Goal: Task Accomplishment & Management: Manage account settings

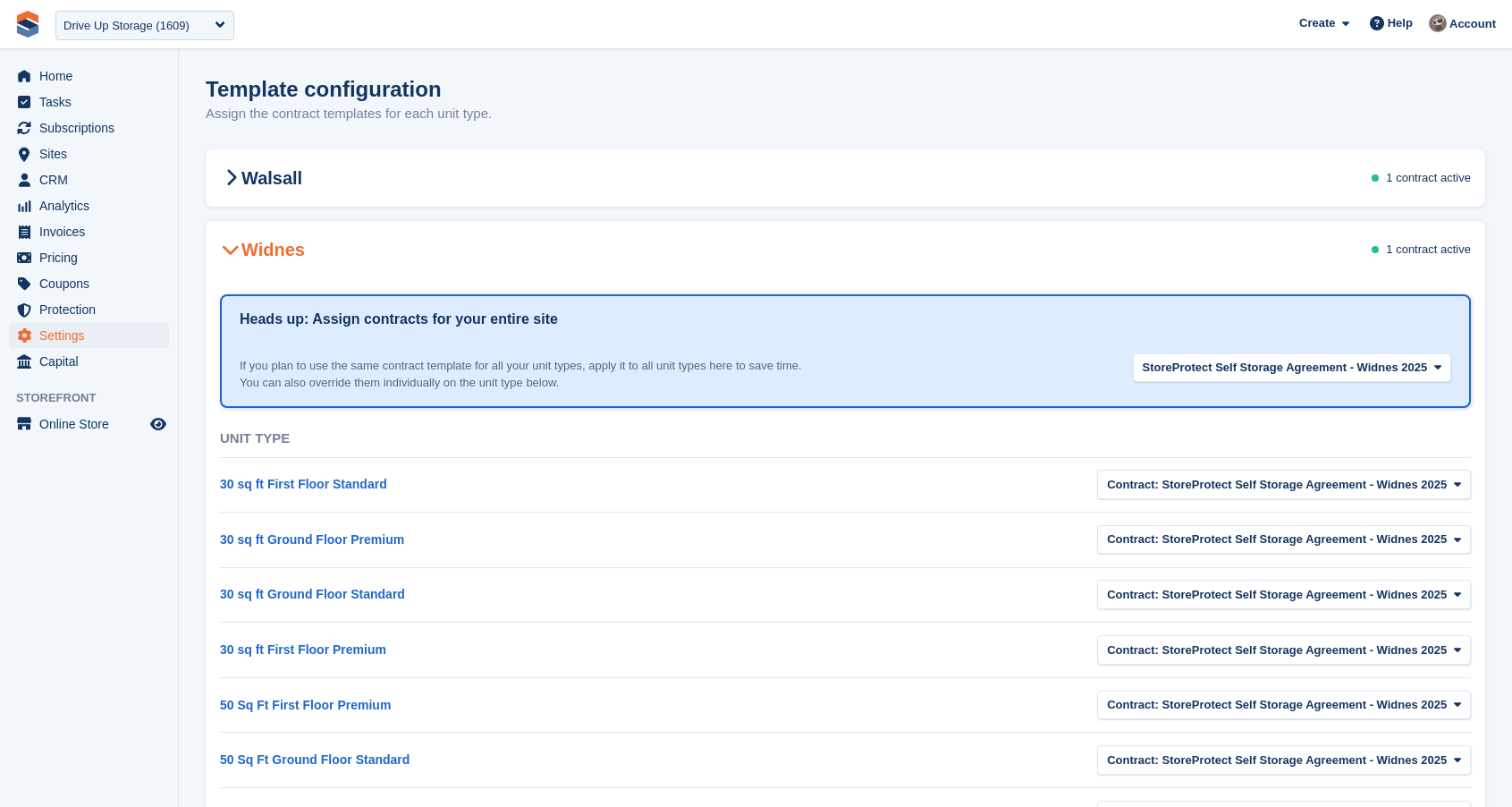
click at [231, 247] on icon at bounding box center [231, 250] width 18 height 18
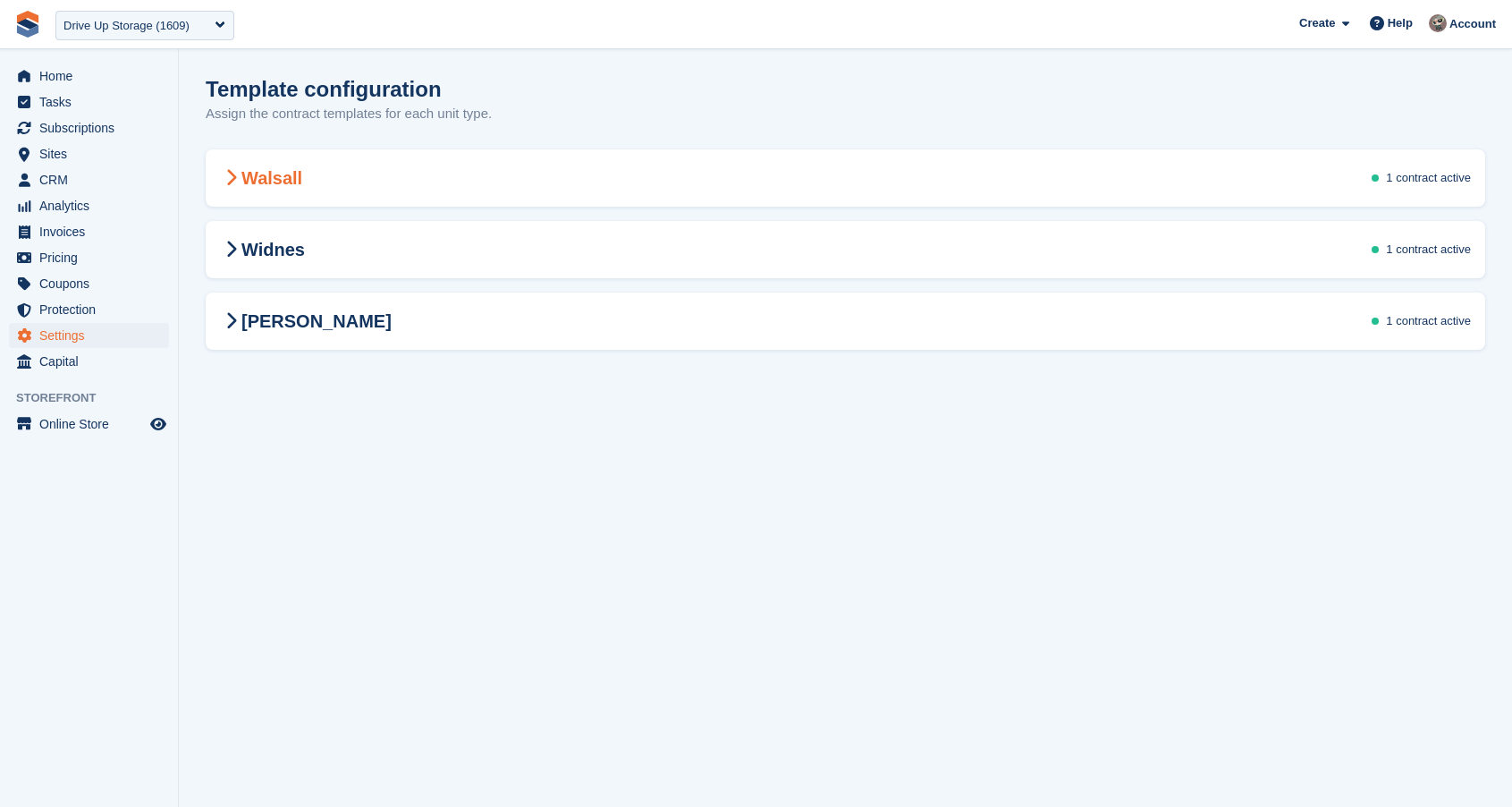
click at [228, 164] on div "Walsall 1 contract active" at bounding box center [846, 178] width 1280 height 50
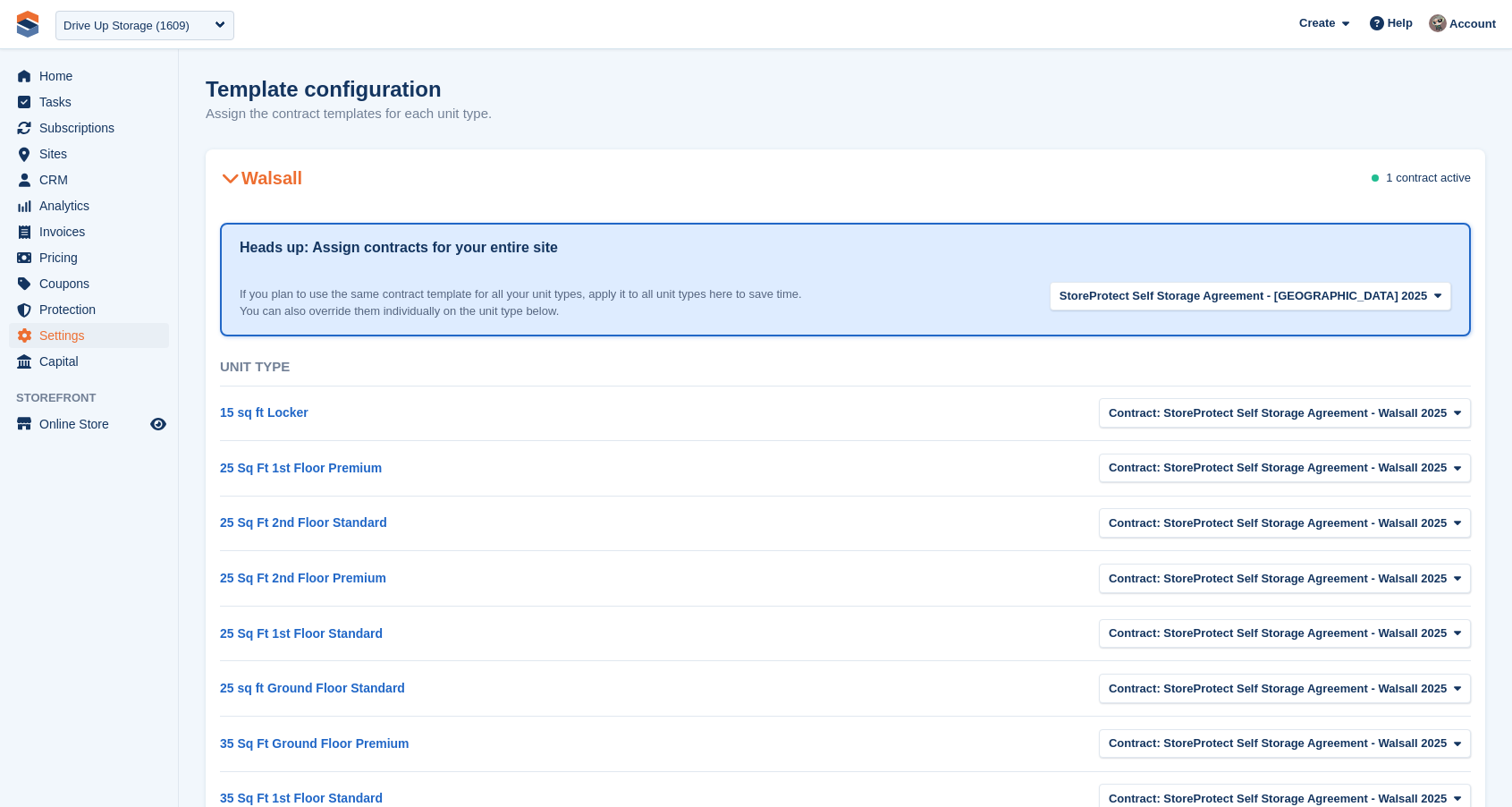
click at [226, 177] on icon at bounding box center [231, 179] width 18 height 18
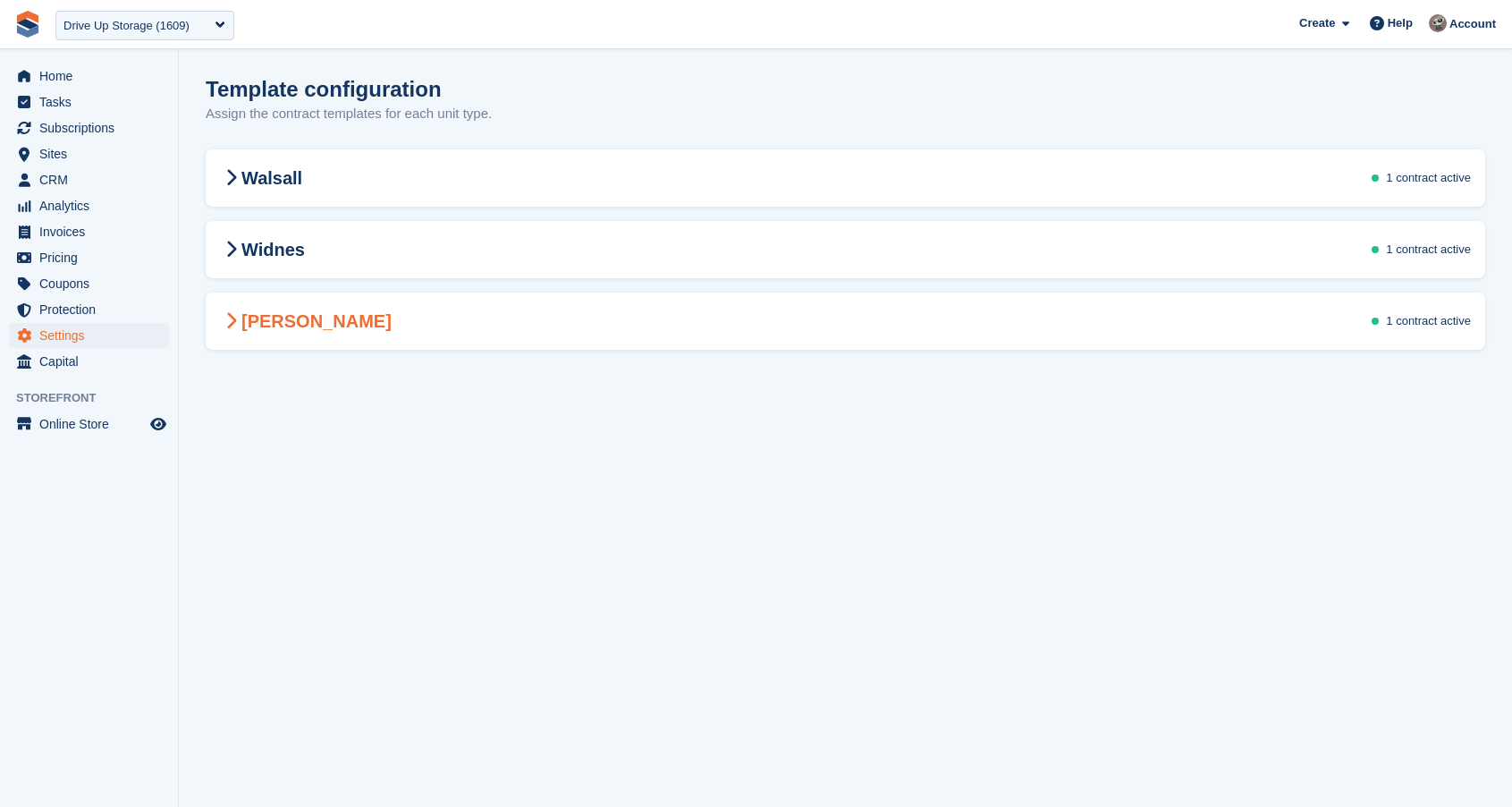
click at [230, 326] on icon at bounding box center [231, 322] width 12 height 18
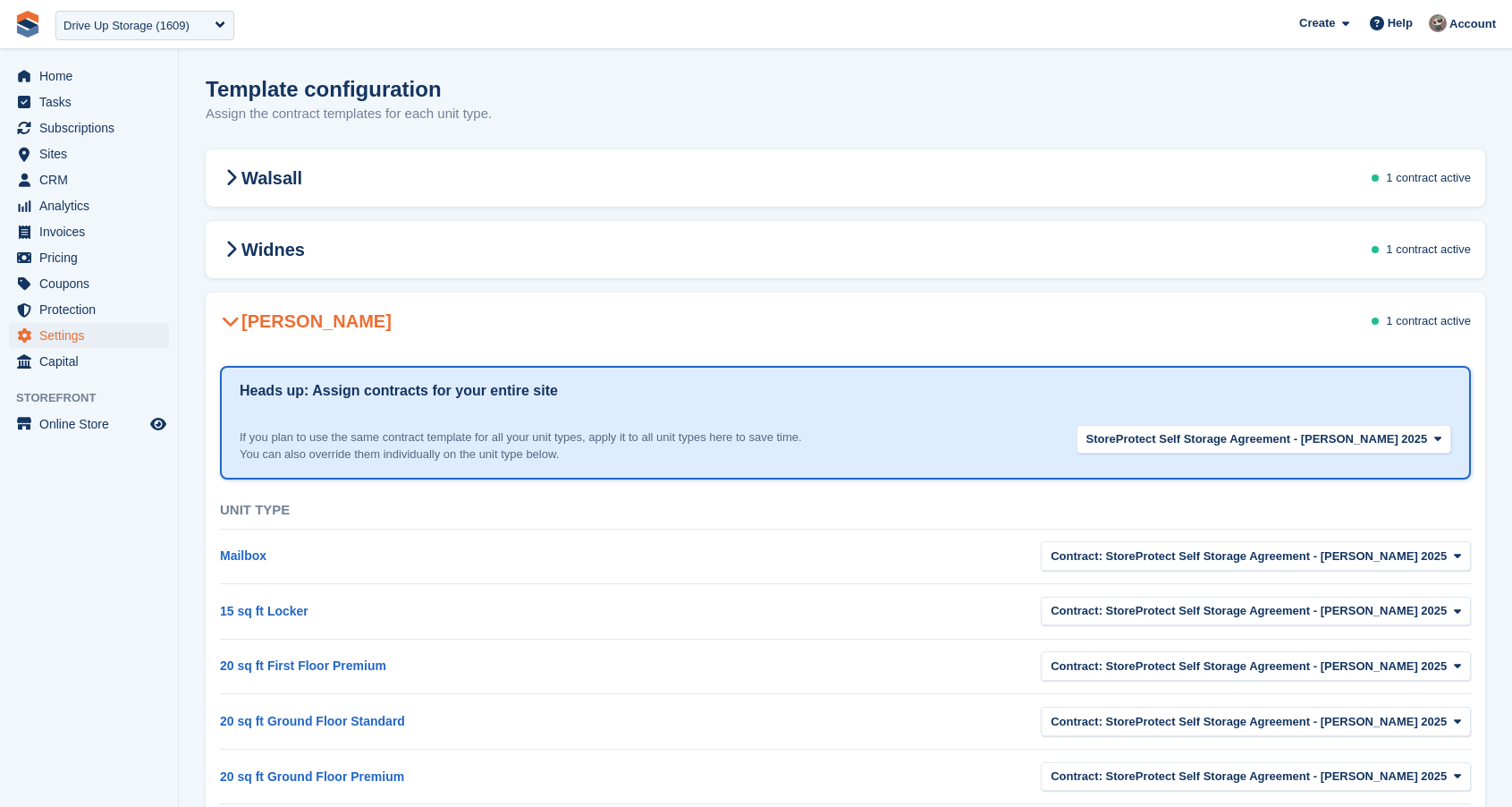
click at [230, 324] on icon at bounding box center [231, 322] width 18 height 18
